Goal: Find specific page/section: Find specific page/section

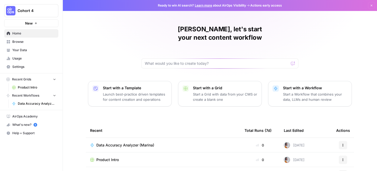
click at [46, 45] on link "Browse" at bounding box center [31, 42] width 54 height 8
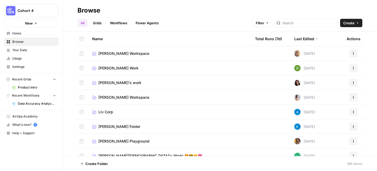
click at [311, 26] on div at bounding box center [306, 23] width 64 height 8
click at [305, 24] on input "search" at bounding box center [308, 22] width 53 height 5
type input "a"
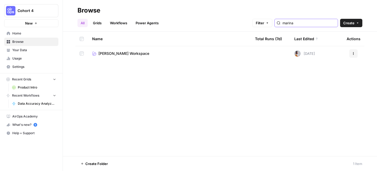
type input "marina"
click at [145, 54] on span "[PERSON_NAME] Workspace" at bounding box center [123, 53] width 51 height 5
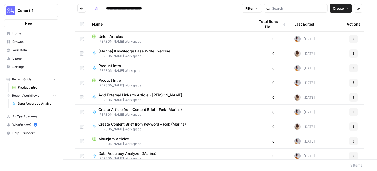
click at [136, 38] on div "Union Articles" at bounding box center [169, 36] width 154 height 5
